Goal: Task Accomplishment & Management: Manage account settings

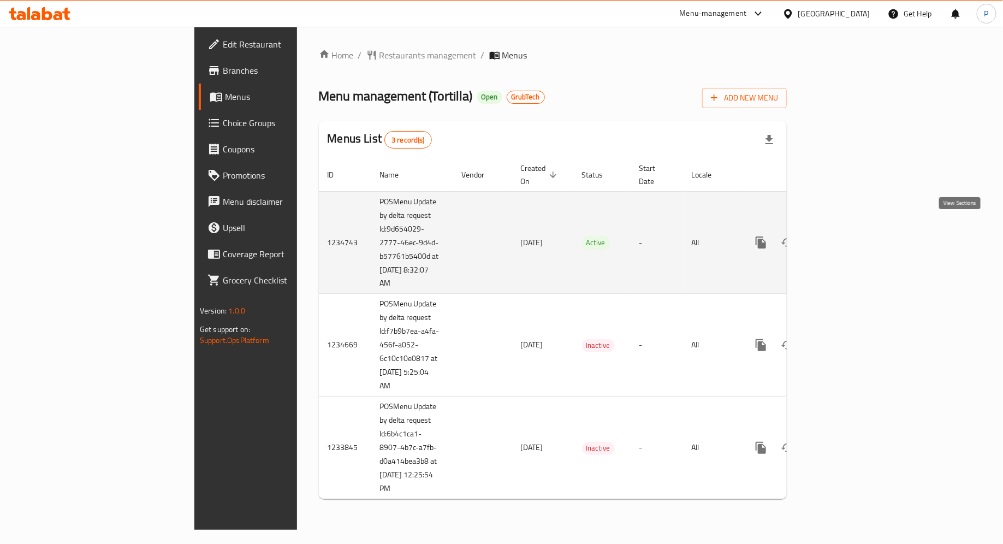
click at [846, 236] on icon "enhanced table" at bounding box center [839, 242] width 13 height 13
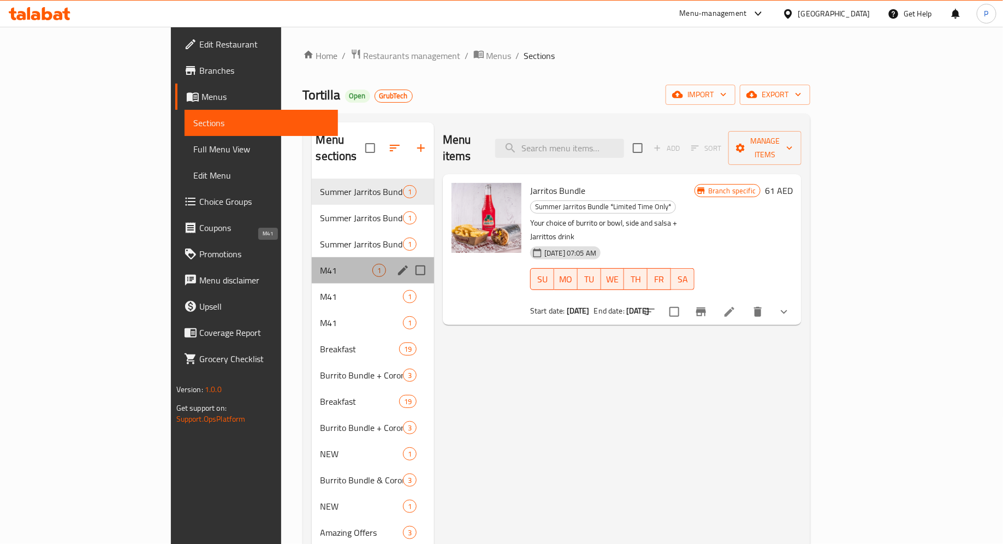
click at [321, 264] on span "M41" at bounding box center [347, 270] width 52 height 13
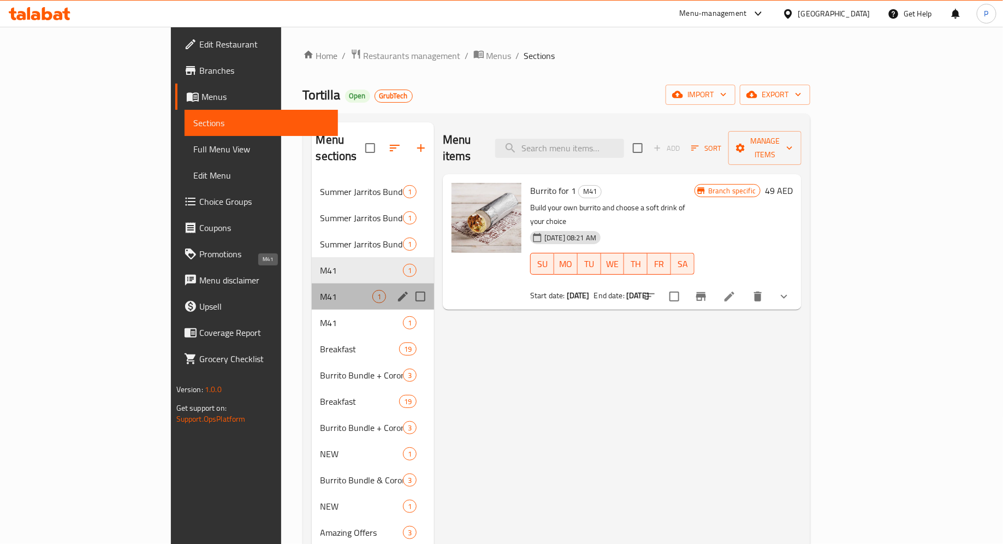
click at [321, 290] on span "M41" at bounding box center [347, 296] width 52 height 13
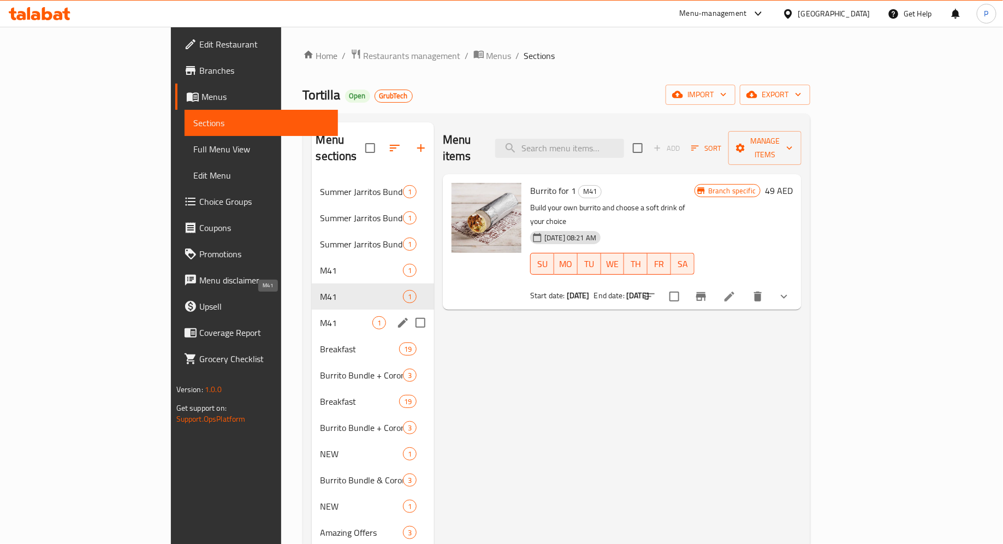
click at [321, 316] on span "M41" at bounding box center [347, 322] width 52 height 13
click at [321, 264] on span "M41" at bounding box center [347, 270] width 52 height 13
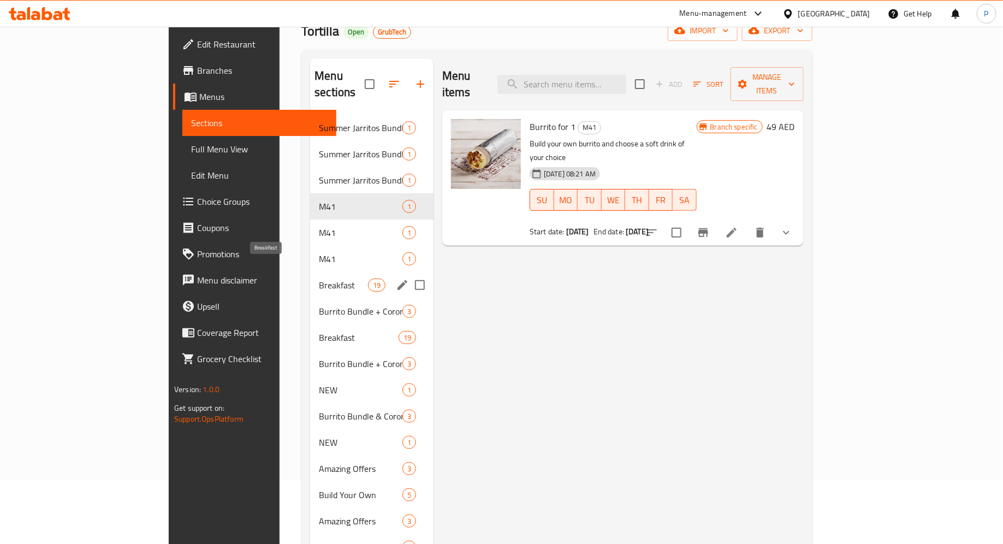
scroll to position [79, 0]
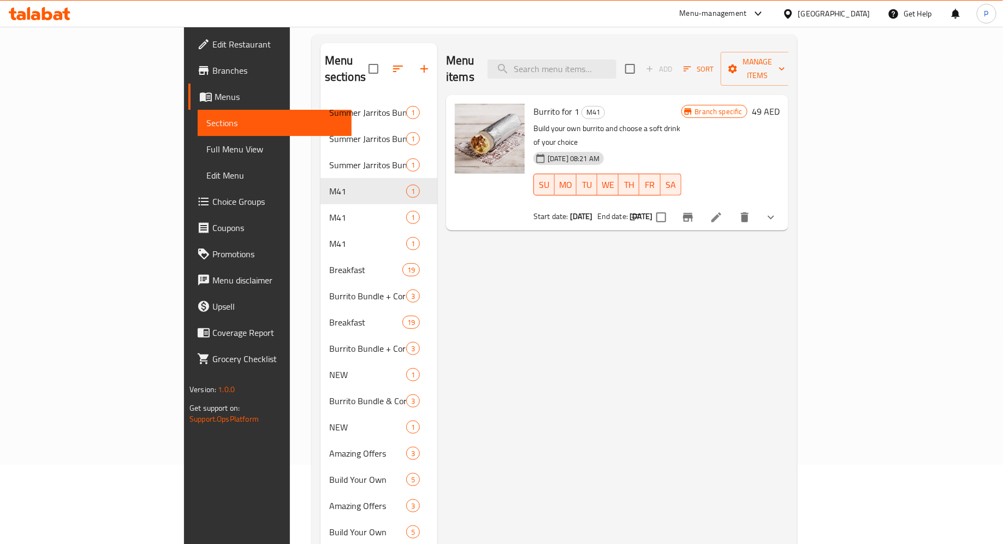
click at [534, 103] on span "Burrito for 1" at bounding box center [557, 111] width 46 height 16
copy span "Burrito"
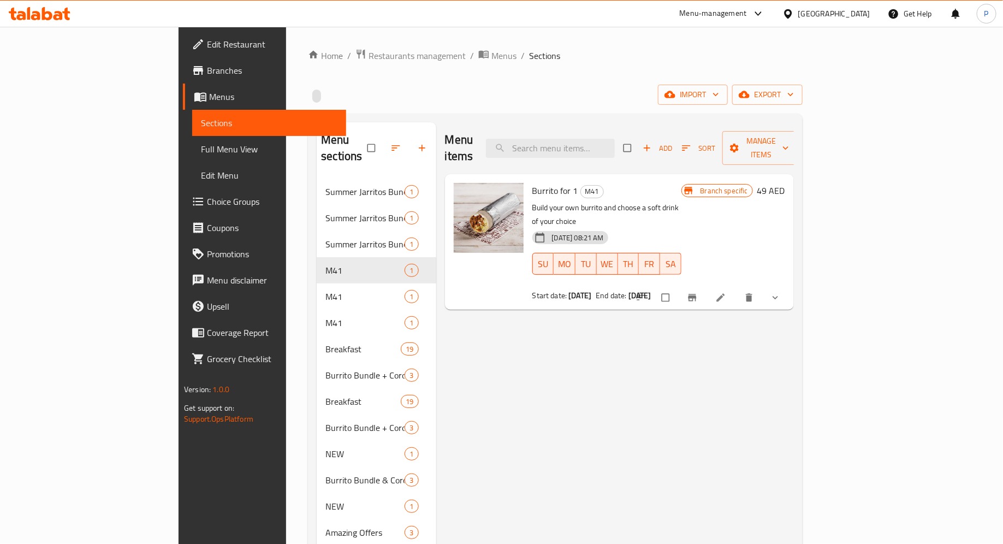
click at [49, 5] on div at bounding box center [39, 14] width 79 height 22
click at [51, 20] on icon at bounding box center [40, 13] width 62 height 13
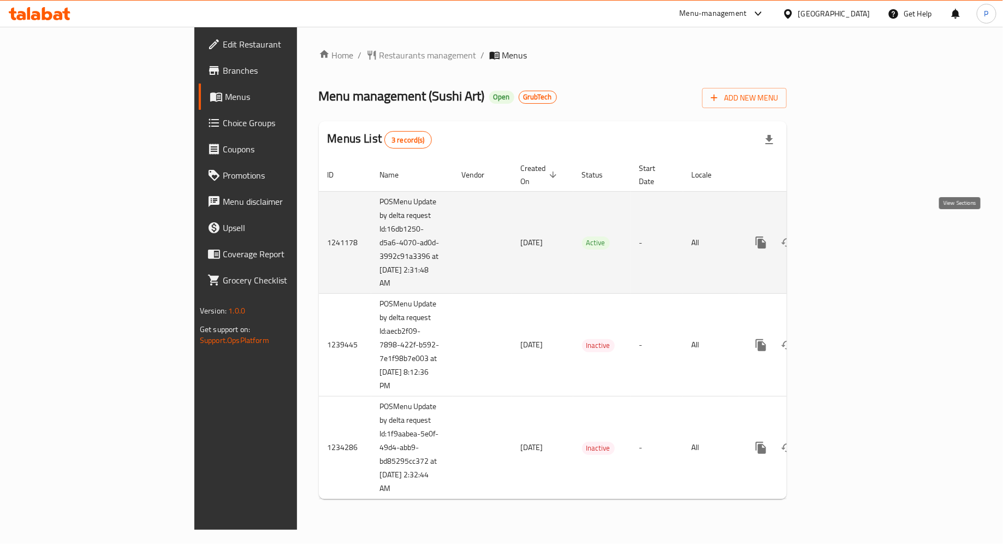
click at [845, 238] on icon "enhanced table" at bounding box center [840, 243] width 10 height 10
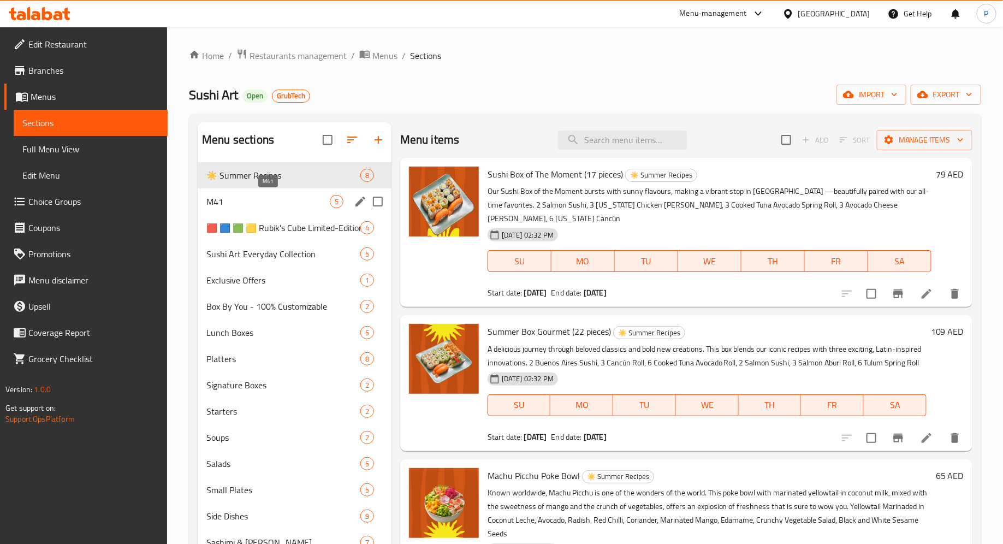
click at [295, 206] on span "M41" at bounding box center [267, 201] width 123 height 13
